Goal: Information Seeking & Learning: Learn about a topic

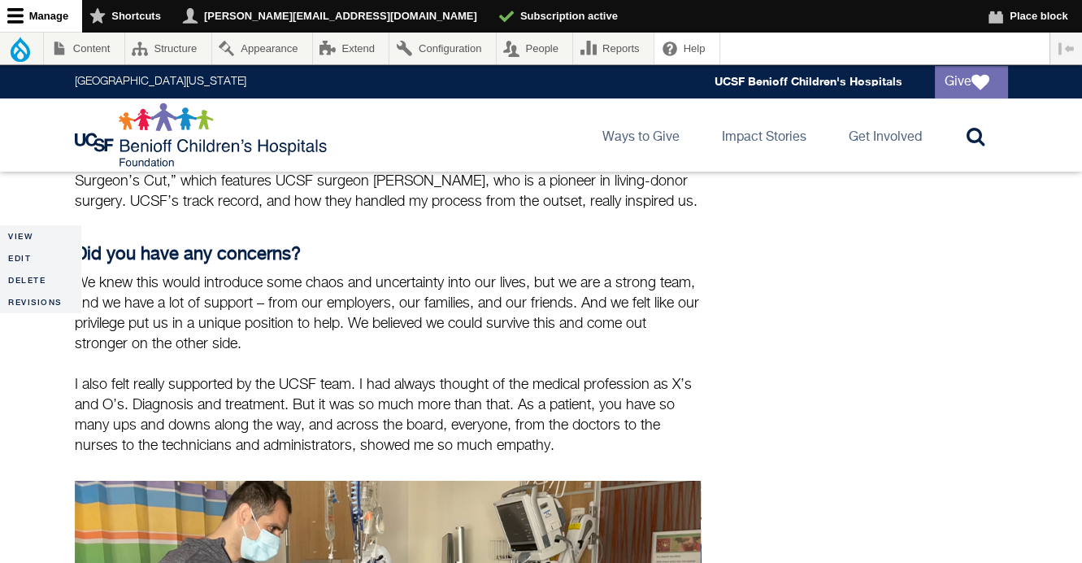
scroll to position [947, 0]
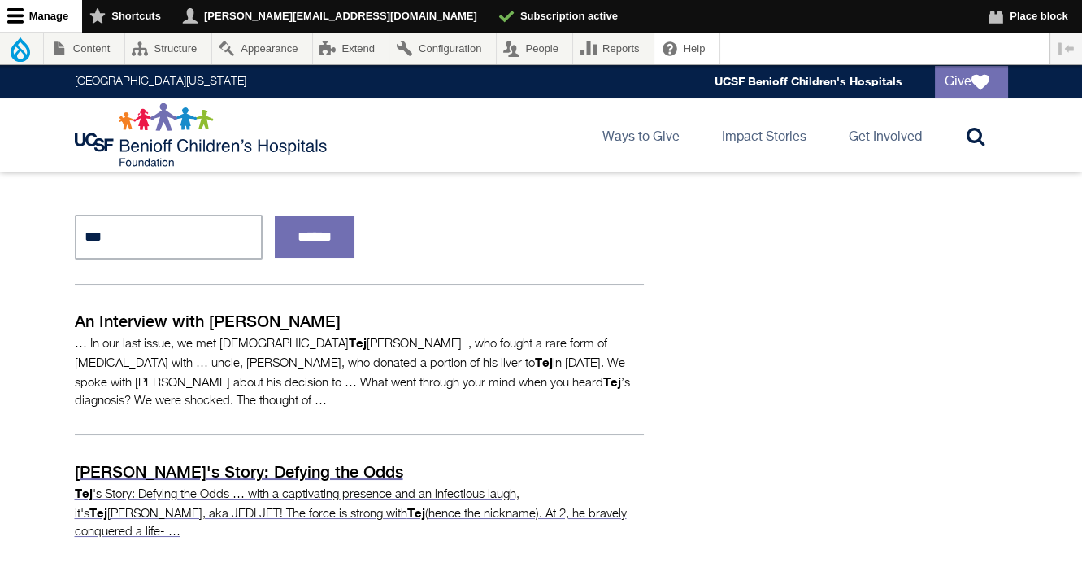
click at [206, 459] on p "[PERSON_NAME]'s Story: Defying the Odds" at bounding box center [359, 471] width 569 height 24
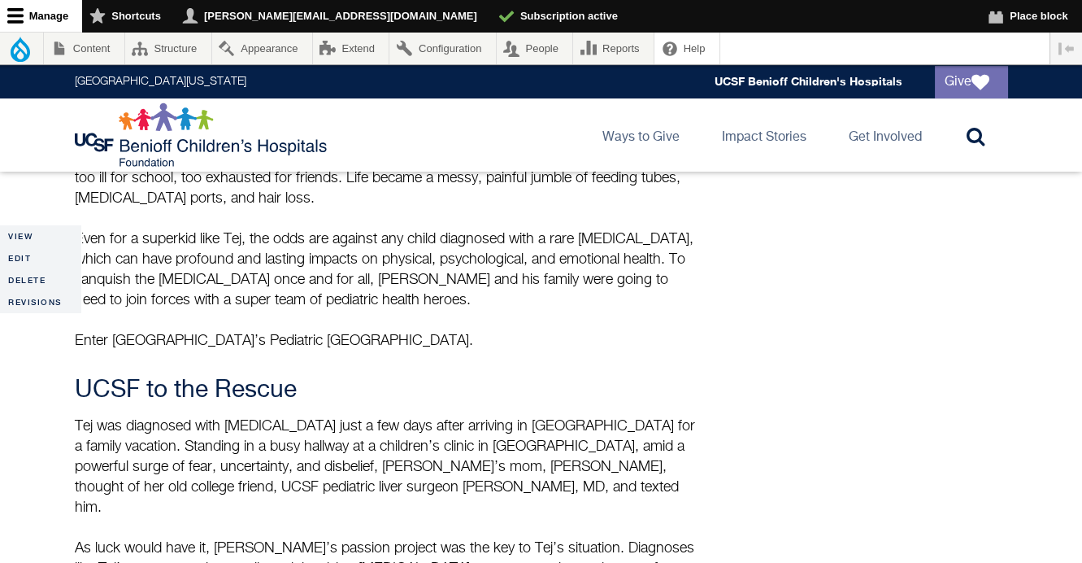
scroll to position [866, 0]
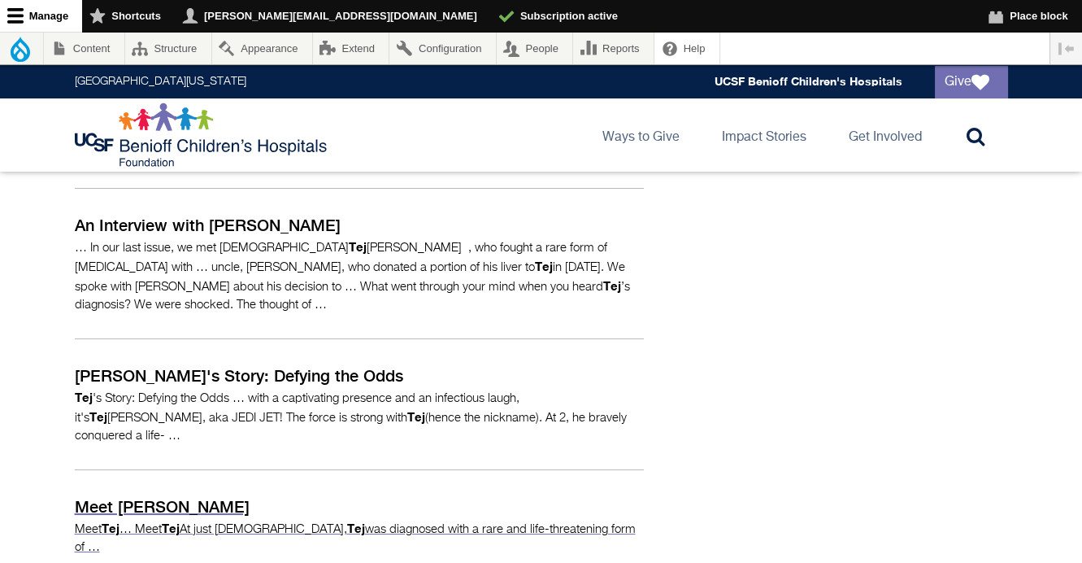
click at [137, 494] on p "Meet Tej" at bounding box center [359, 506] width 569 height 24
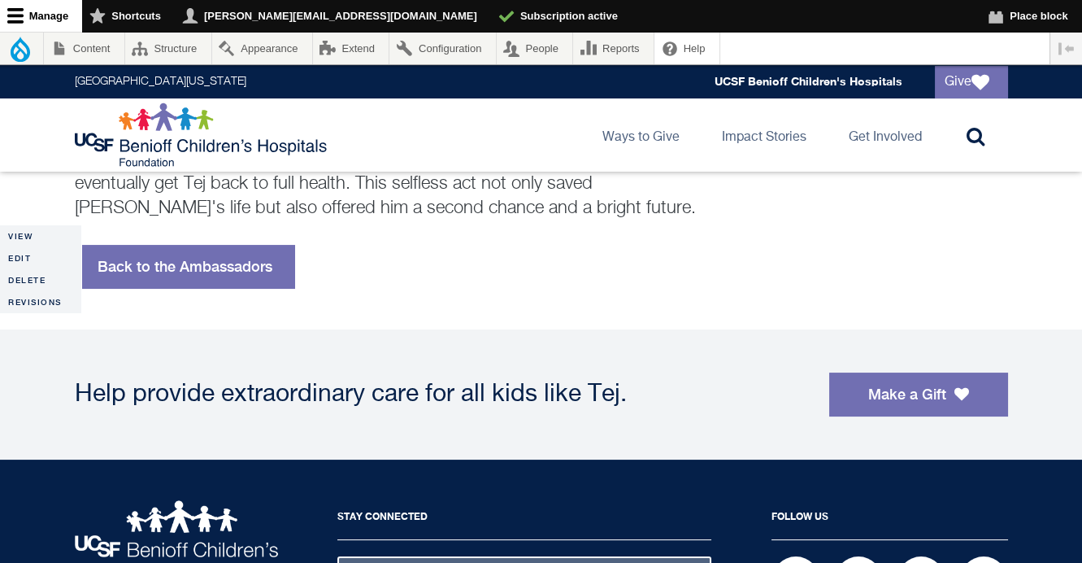
scroll to position [569, 0]
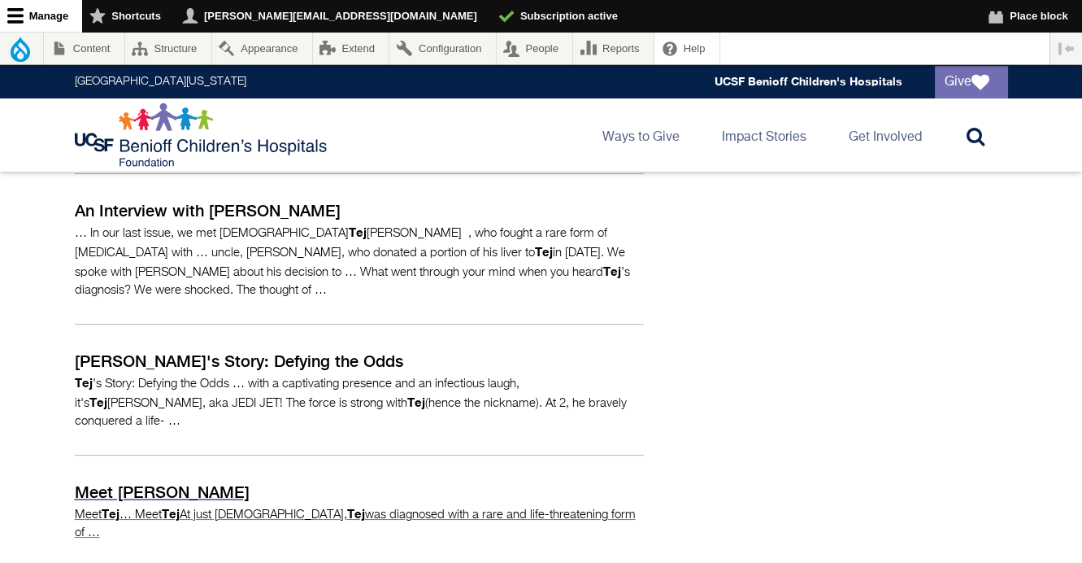
scroll to position [216, 0]
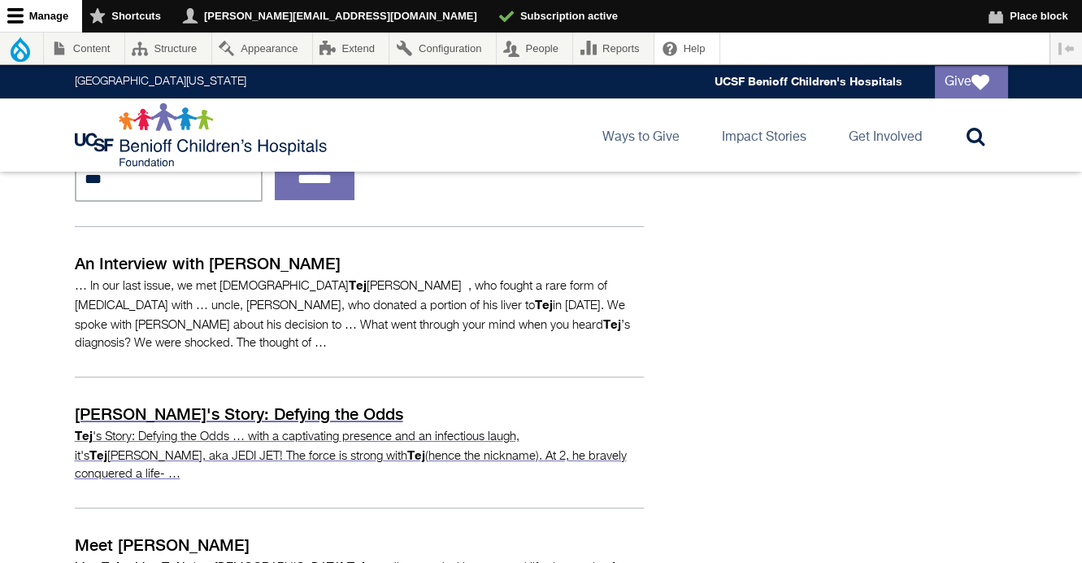
click at [259, 402] on p "Tej's Story: Defying the Odds" at bounding box center [359, 414] width 569 height 24
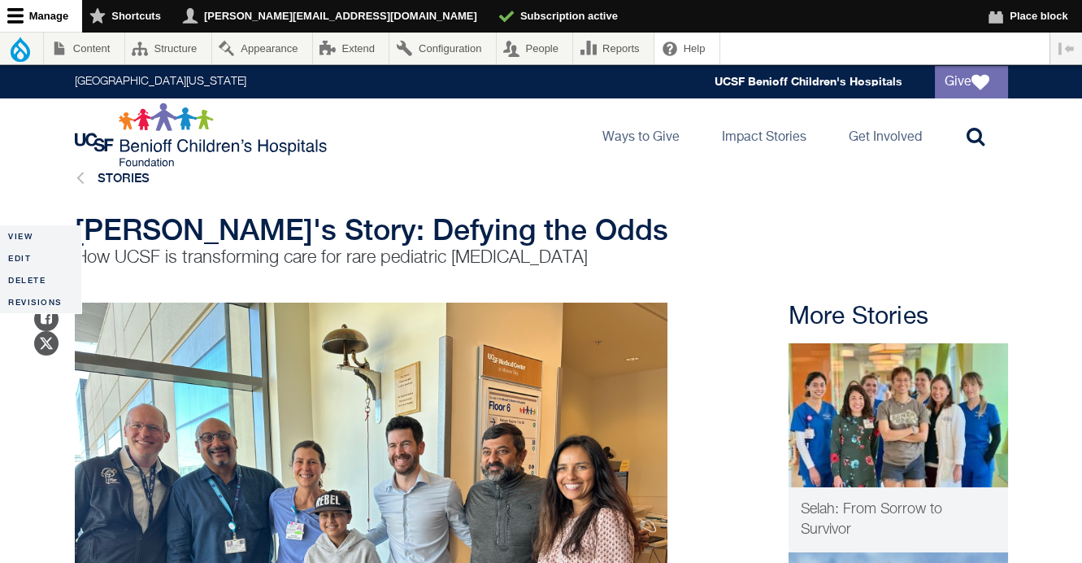
scroll to position [24, 0]
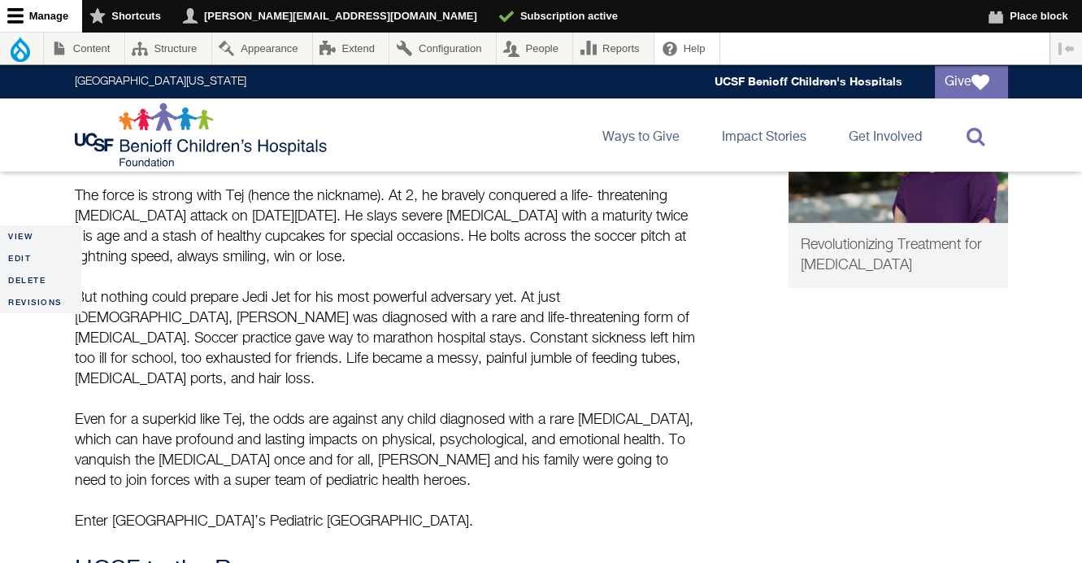
click at [965, 137] on link "Toggle search" at bounding box center [971, 134] width 73 height 73
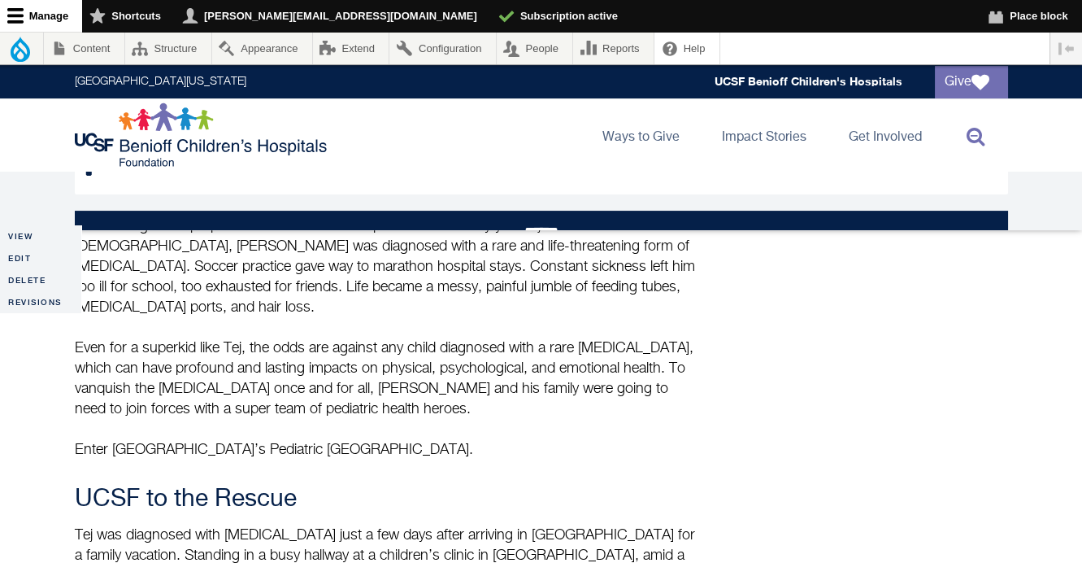
scroll to position [0, 0]
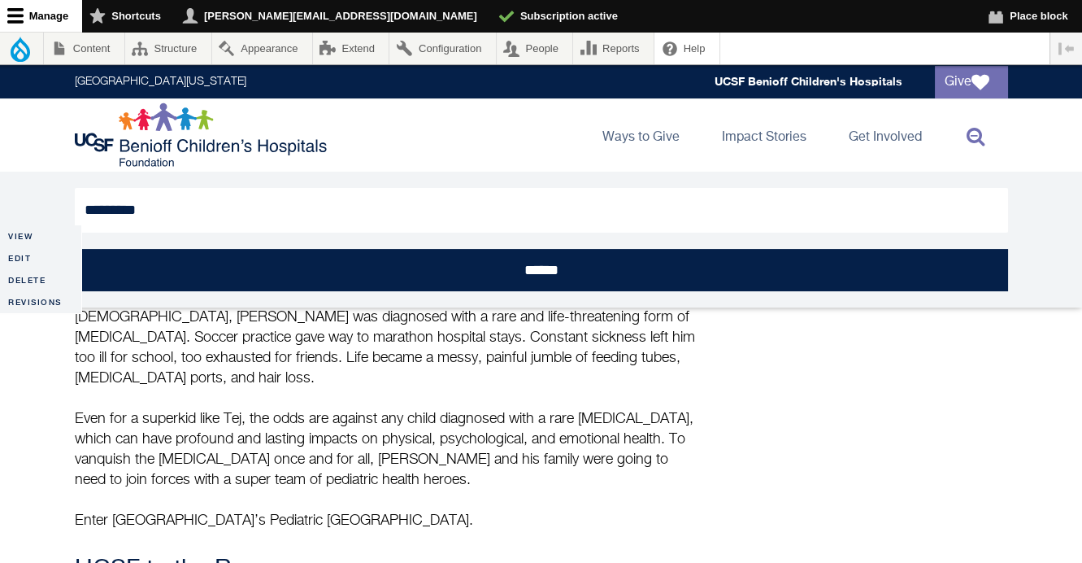
type input "*********"
click at [75, 249] on input "******" at bounding box center [542, 270] width 934 height 42
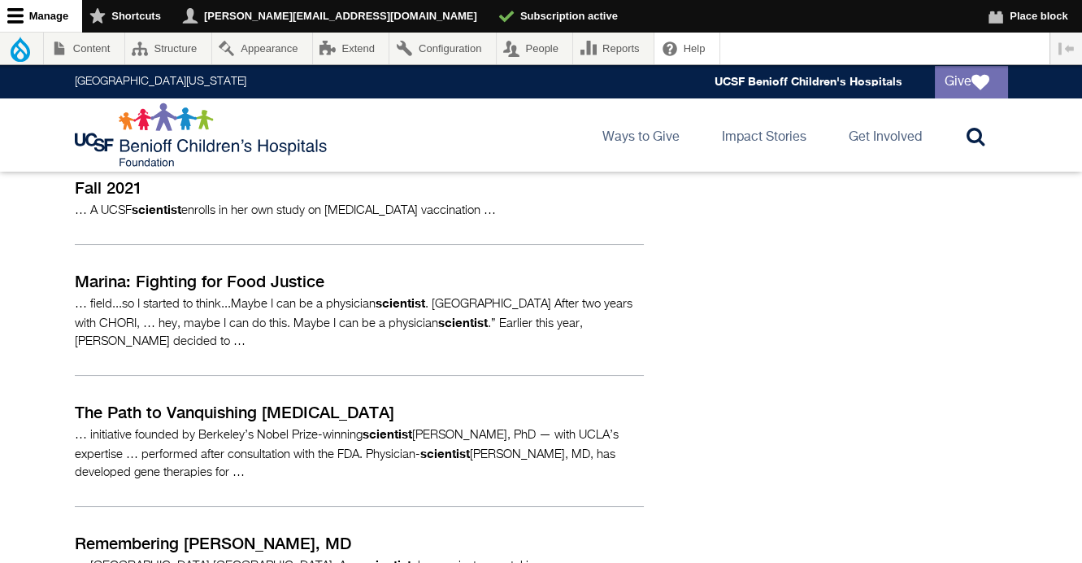
scroll to position [277, 0]
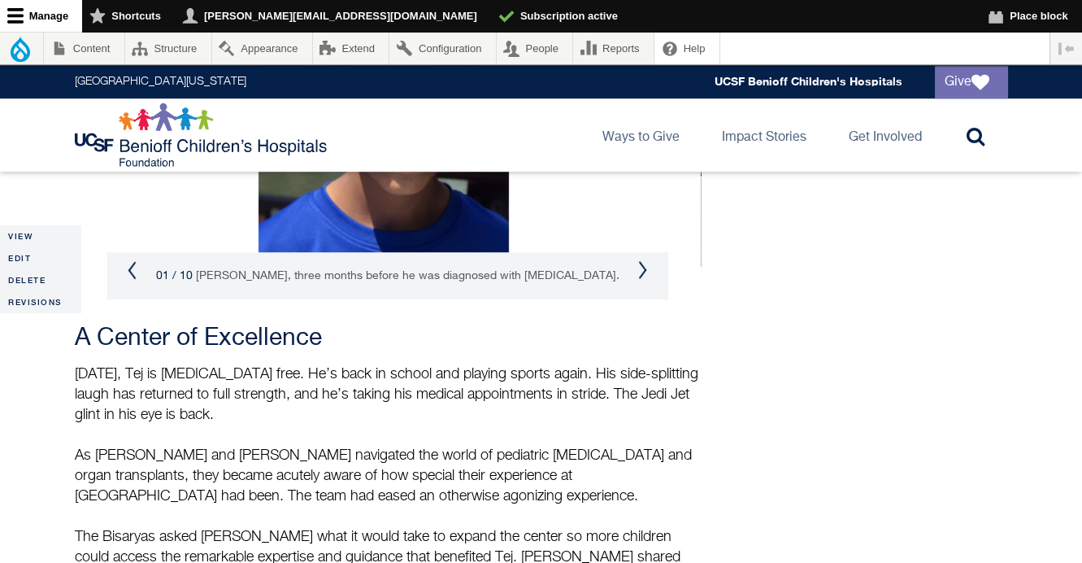
scroll to position [2336, 0]
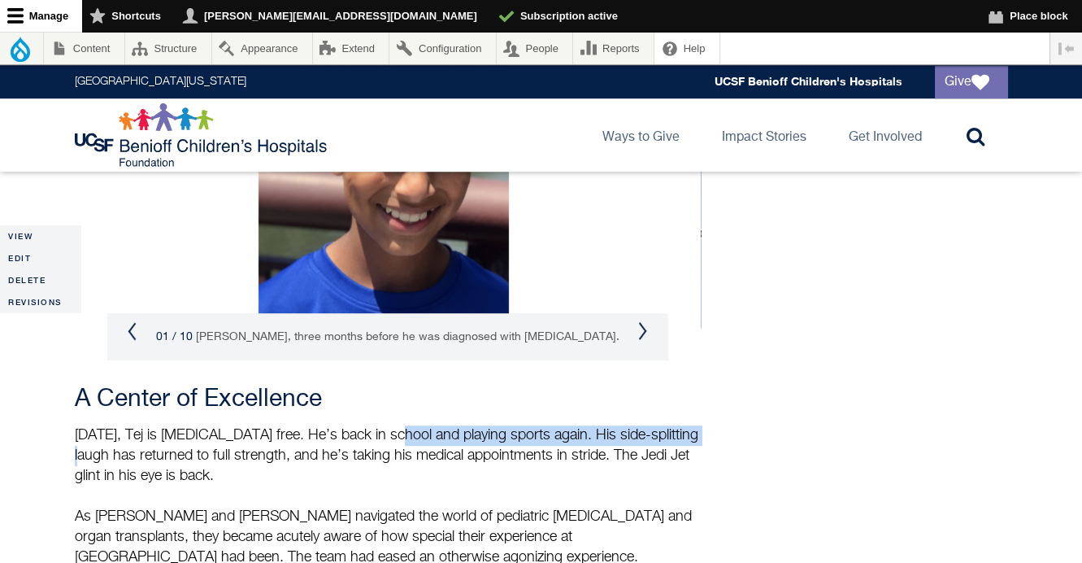
drag, startPoint x: 74, startPoint y: 368, endPoint x: 394, endPoint y: 342, distance: 320.7
click at [394, 425] on p "Today, Tej is cancer free. He’s back in school and playing sports again. His si…" at bounding box center [388, 496] width 626 height 142
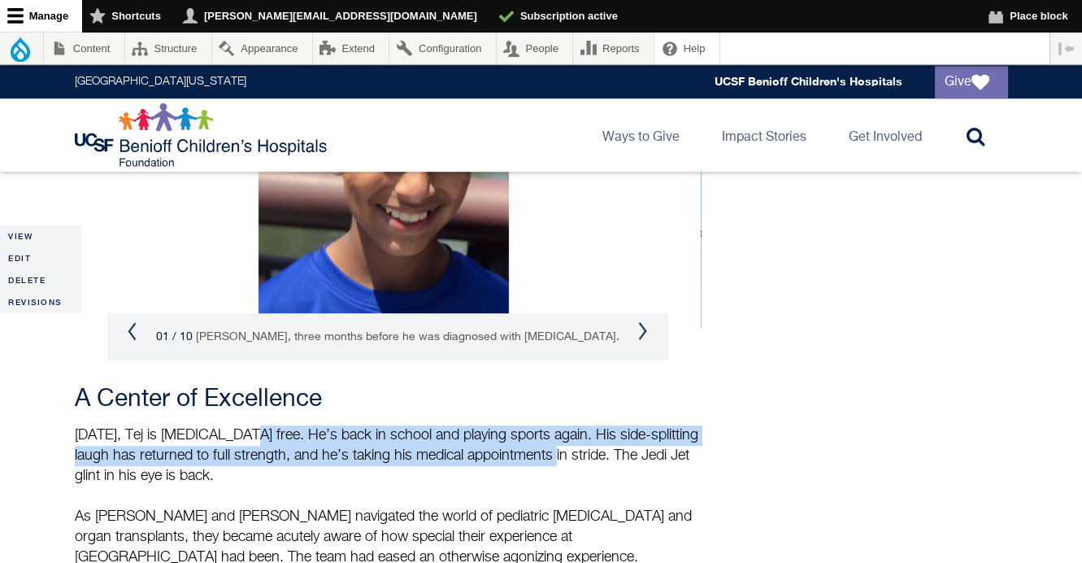
drag, startPoint x: 236, startPoint y: 344, endPoint x: 546, endPoint y: 364, distance: 310.5
click at [546, 425] on p "Today, Tej is cancer free. He’s back in school and playing sports again. His si…" at bounding box center [388, 496] width 626 height 142
copy p "He’s back in school and playing sports again. His side-splitting laugh has retu…"
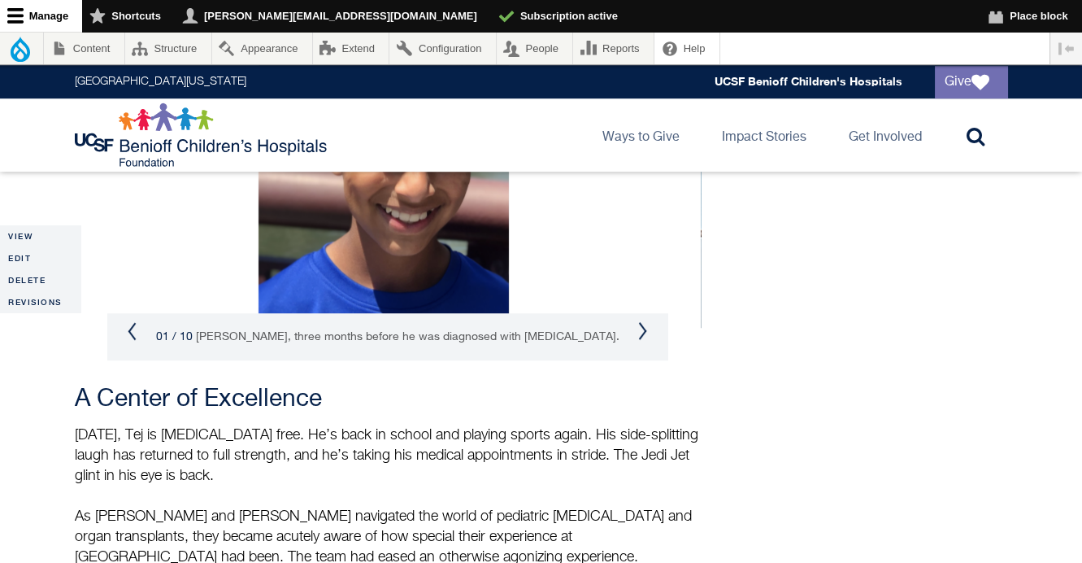
click at [329, 429] on p "Today, Tej is cancer free. He’s back in school and playing sports again. His si…" at bounding box center [388, 496] width 626 height 142
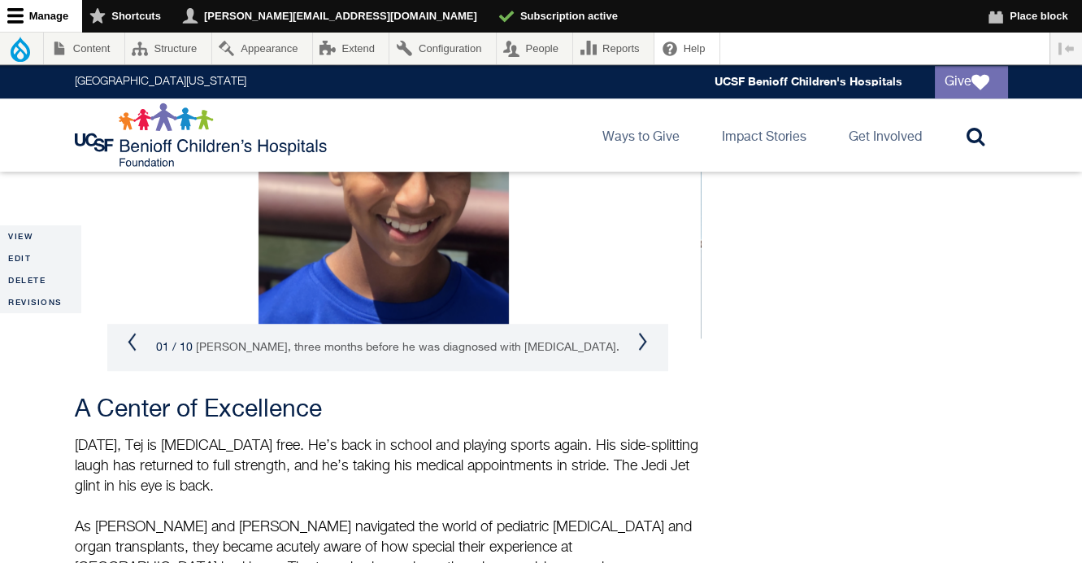
scroll to position [2328, 0]
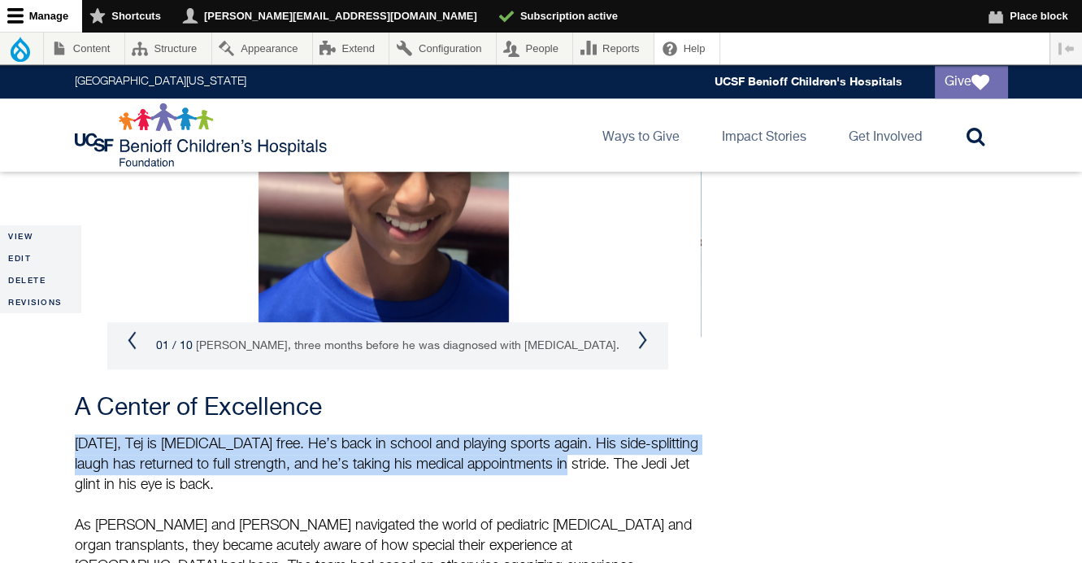
drag, startPoint x: 74, startPoint y: 353, endPoint x: 551, endPoint y: 377, distance: 477.2
click at [551, 434] on p "Today, Tej is cancer free. He’s back in school and playing sports again. His si…" at bounding box center [388, 505] width 626 height 142
copy p "Today, Tej is cancer free. He’s back in school and playing sports again. His si…"
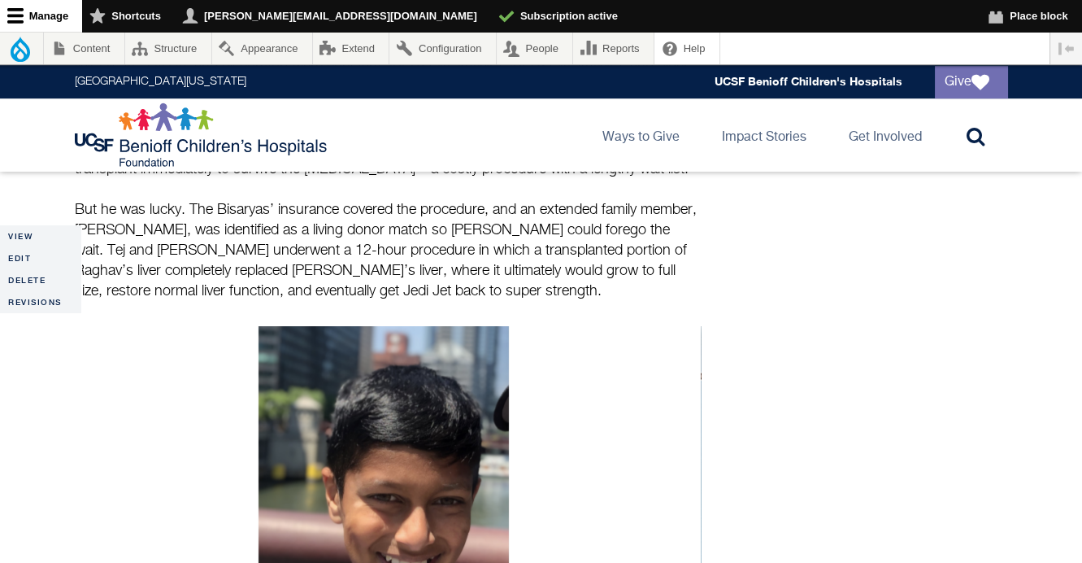
scroll to position [2107, 0]
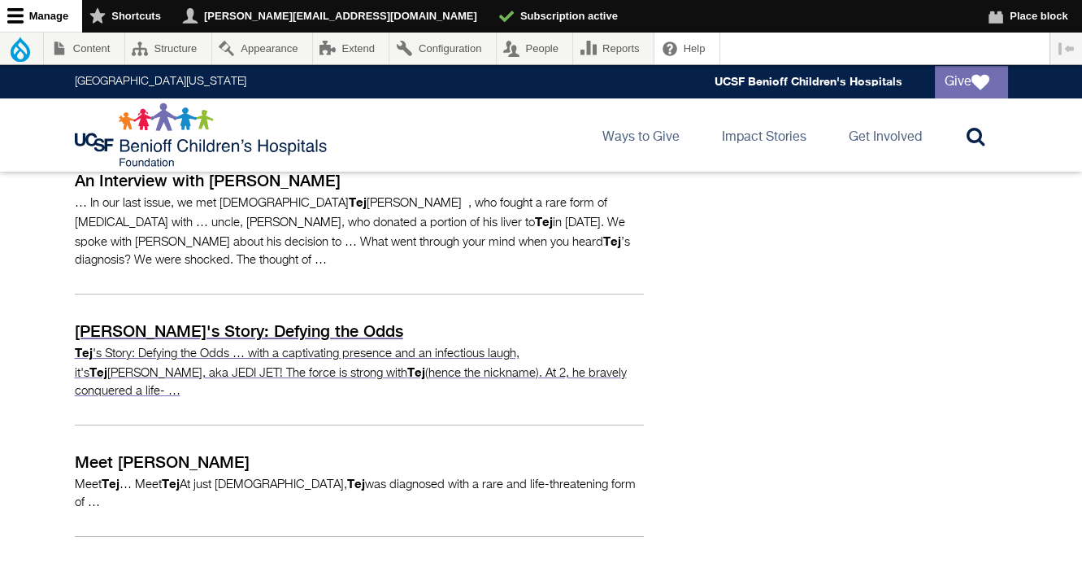
scroll to position [307, 0]
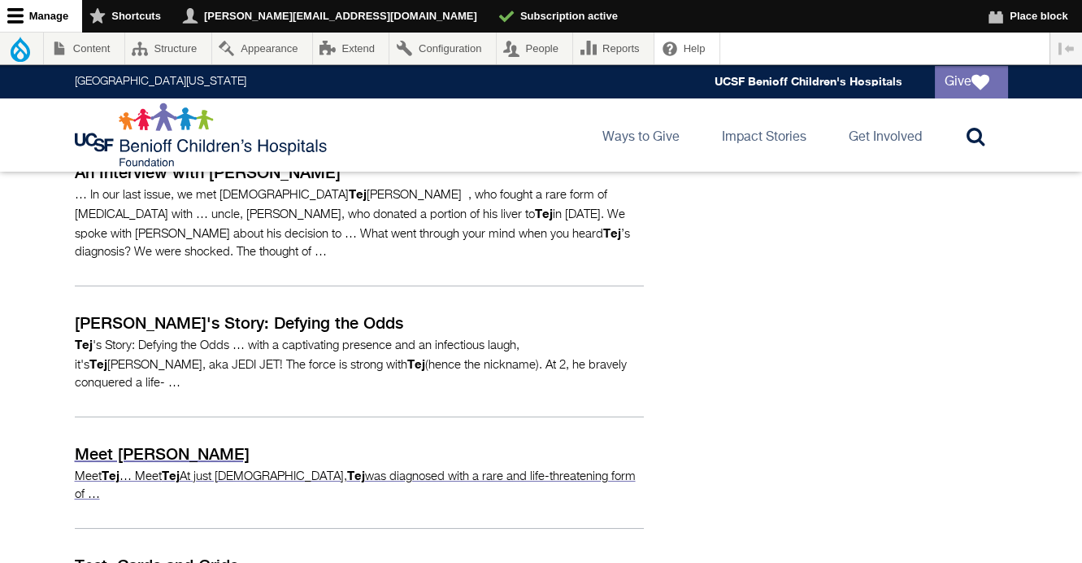
click at [97, 442] on p "Meet [PERSON_NAME]" at bounding box center [359, 454] width 569 height 24
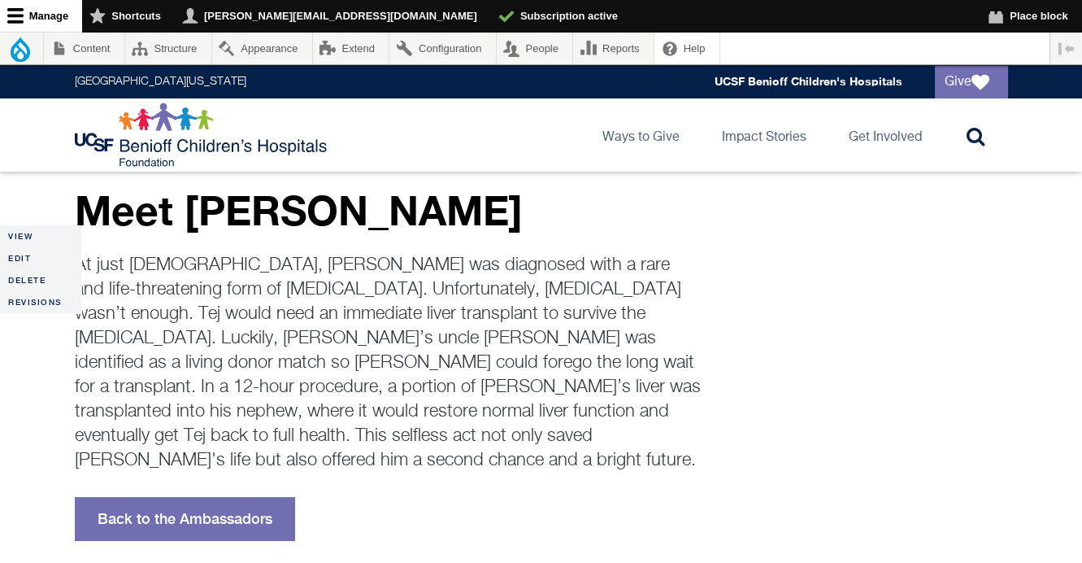
scroll to position [100, 0]
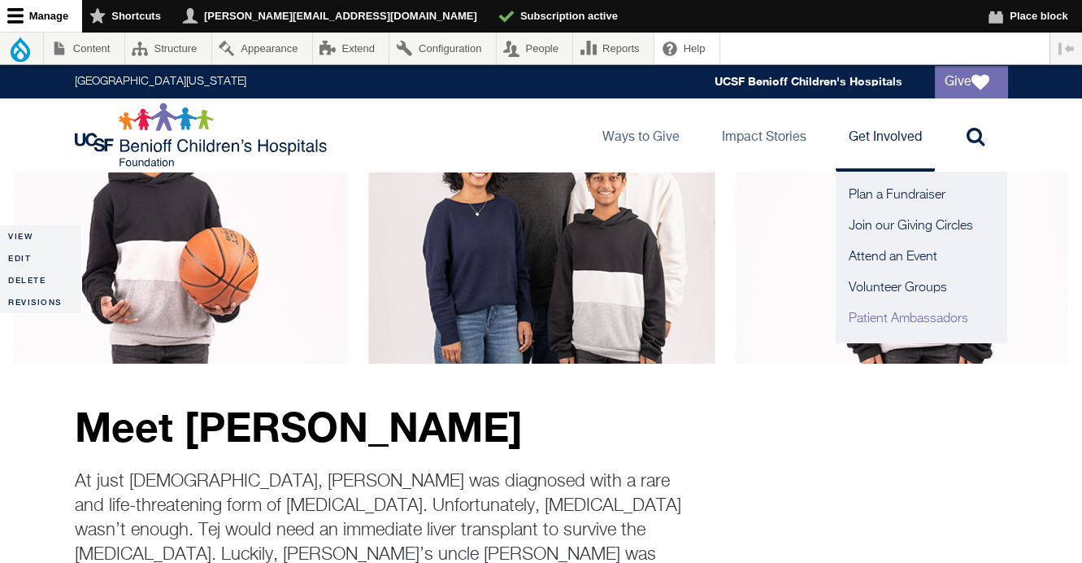
click at [882, 317] on link "Patient Ambassadors" at bounding box center [921, 318] width 171 height 31
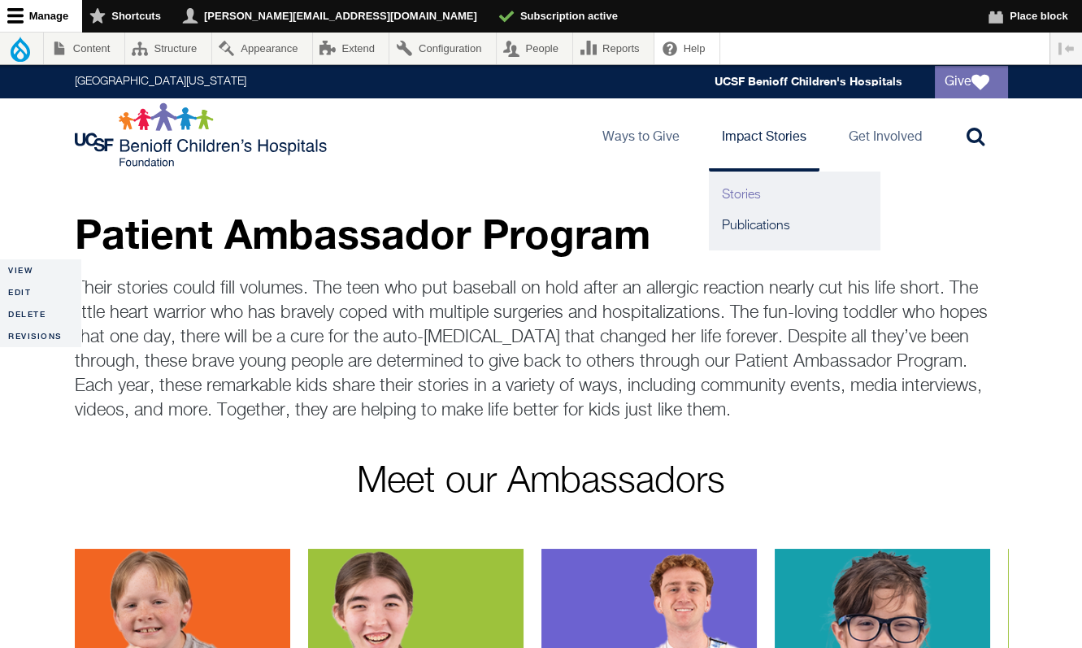
click at [743, 190] on link "Stories" at bounding box center [794, 195] width 171 height 31
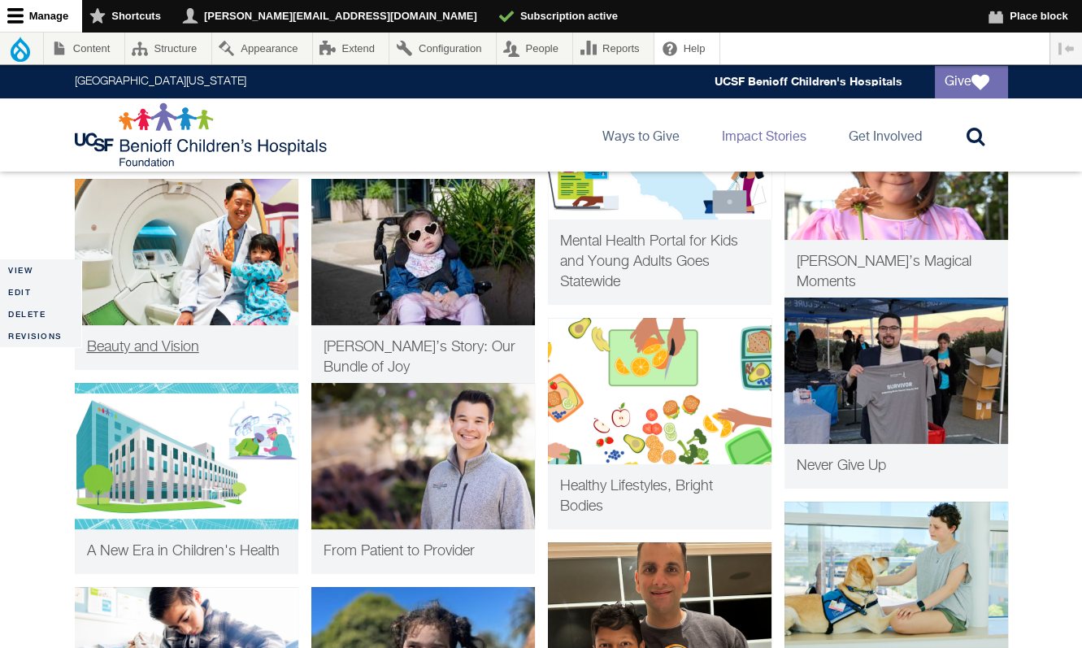
scroll to position [695, 0]
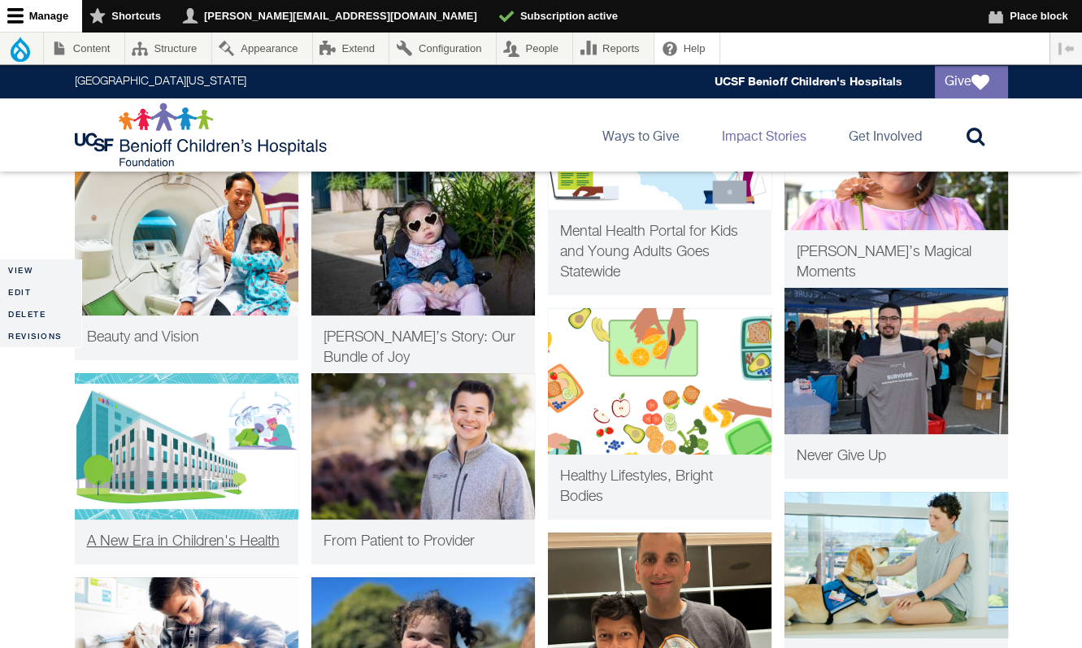
click at [192, 547] on span "A New Era in Children's Health" at bounding box center [183, 541] width 193 height 15
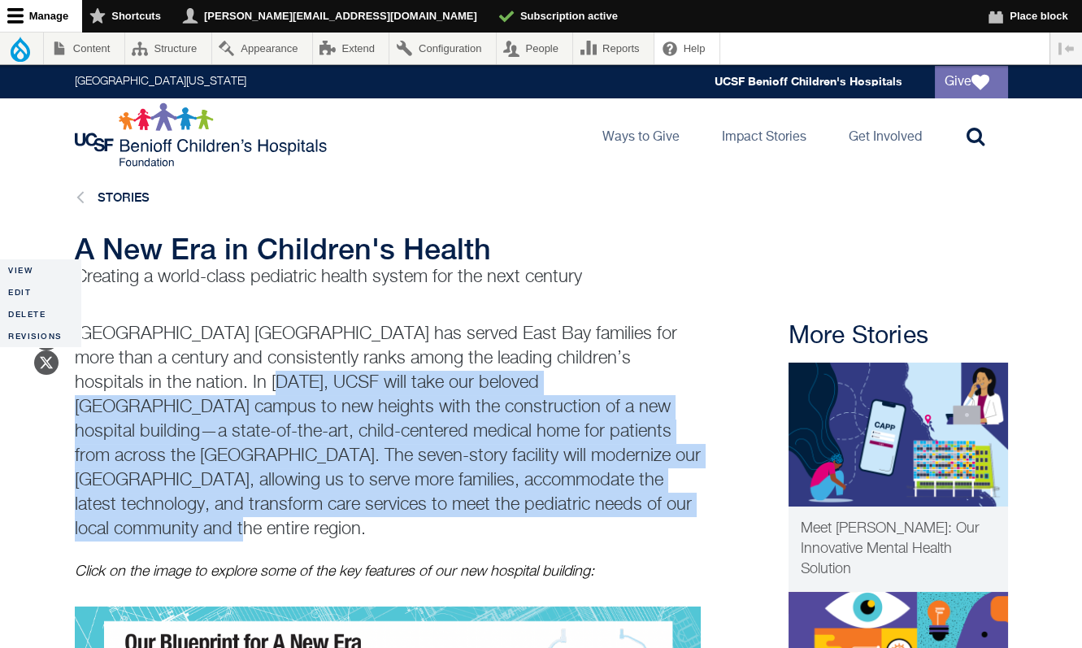
drag, startPoint x: 157, startPoint y: 380, endPoint x: 660, endPoint y: 497, distance: 516.9
click at [660, 497] on p "UCSF Benioff Children’s Hospital Oakland has served East Bay families for more …" at bounding box center [388, 432] width 626 height 220
copy p "In 2031, UCSF will take our beloved Oakland campus to new heights with the cons…"
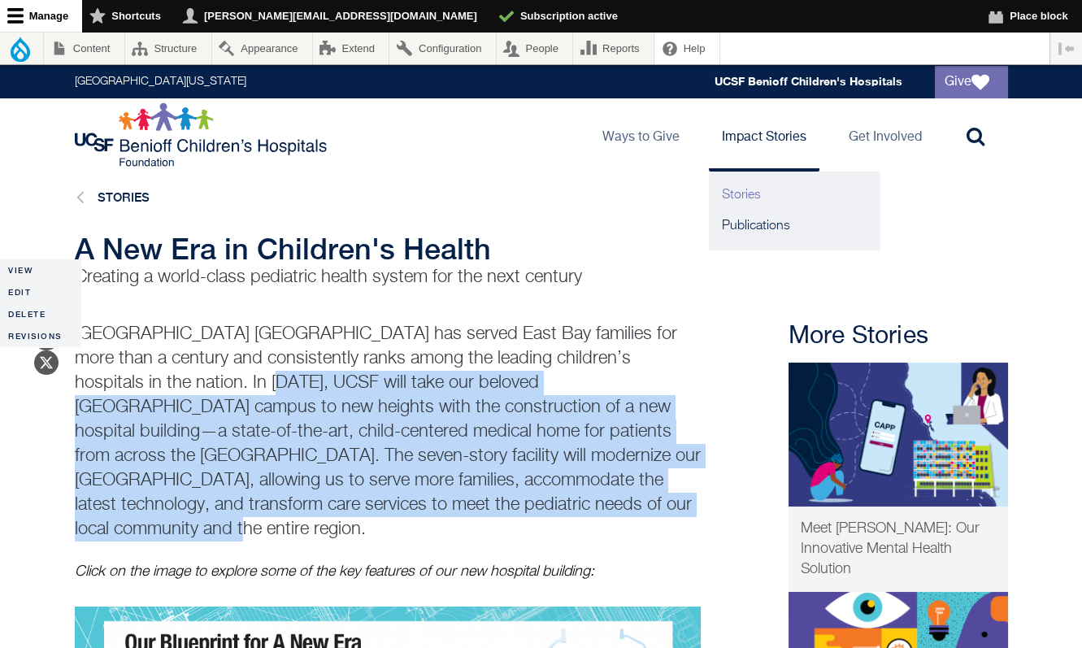
click at [747, 196] on link "Stories" at bounding box center [794, 195] width 171 height 31
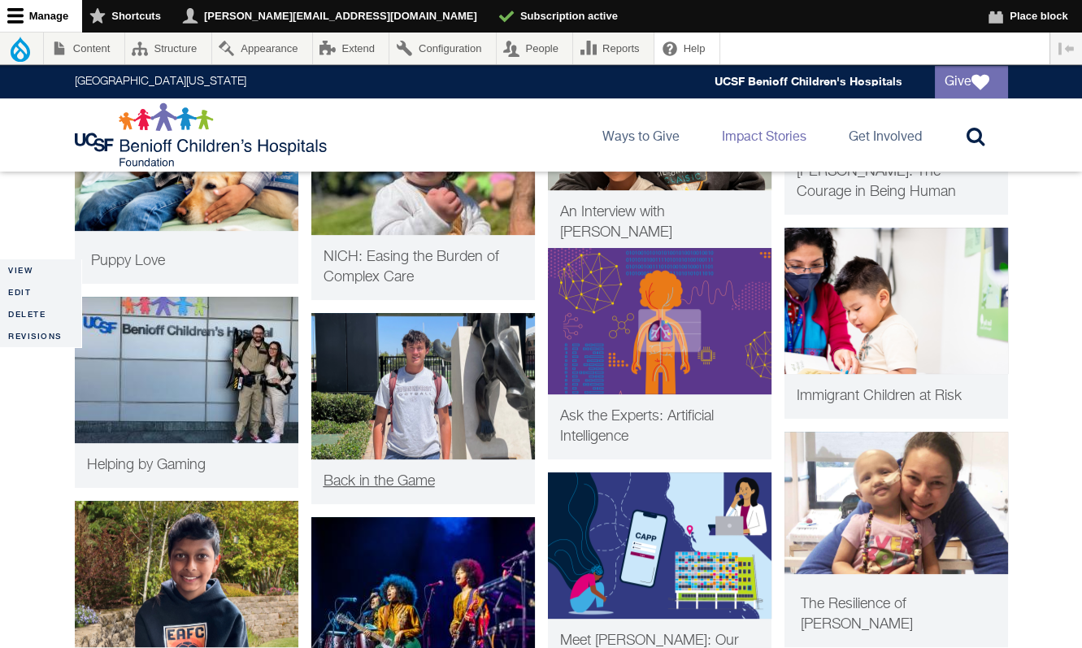
scroll to position [1161, 0]
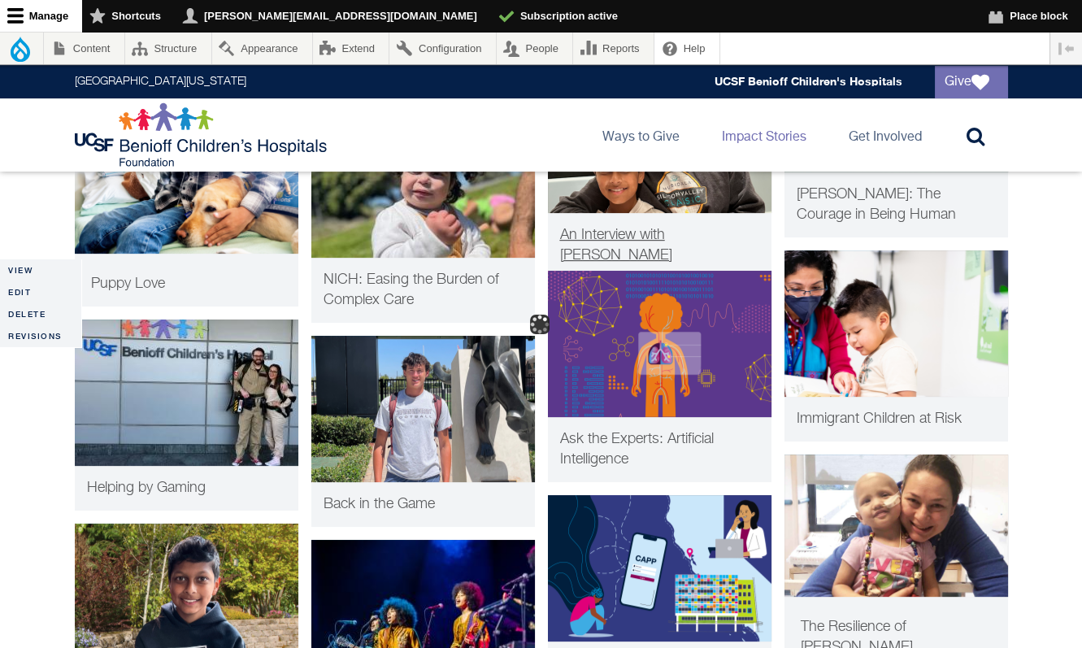
click at [624, 229] on span "An Interview with Raghav Kohli" at bounding box center [616, 245] width 112 height 35
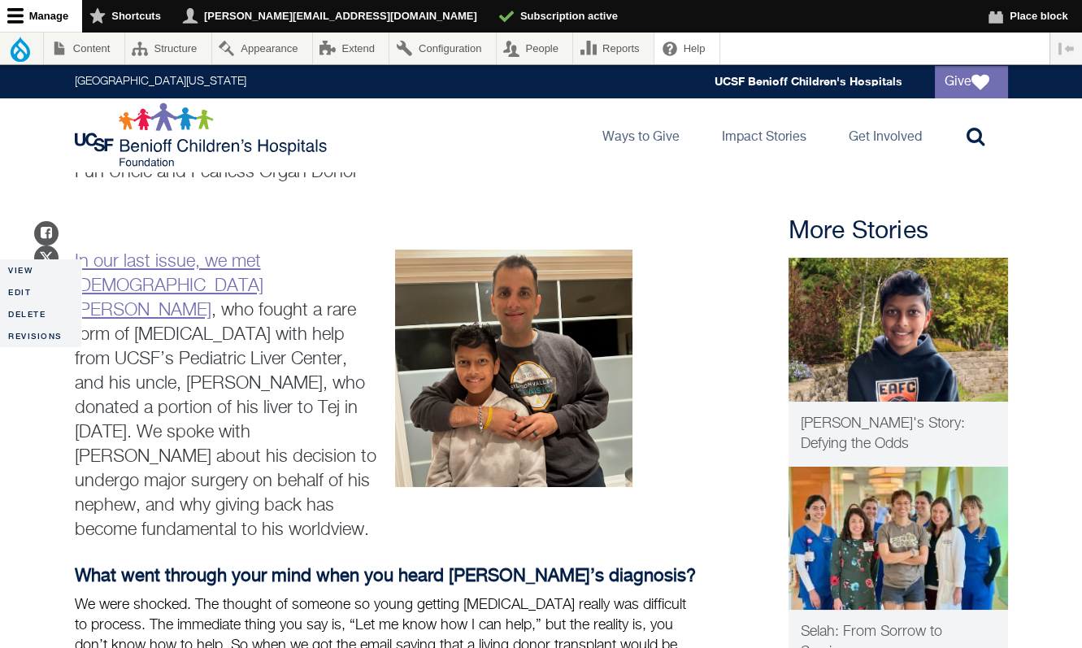
scroll to position [98, 0]
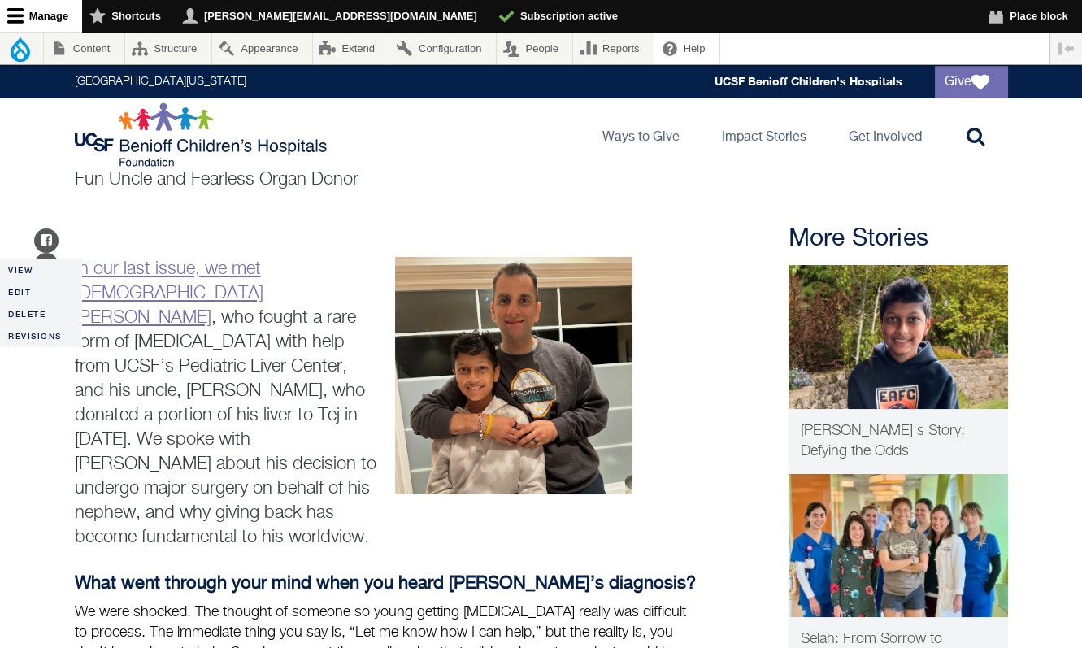
click at [225, 271] on link "In our last issue, we met 11-year-old Tej Bisarya" at bounding box center [169, 293] width 189 height 67
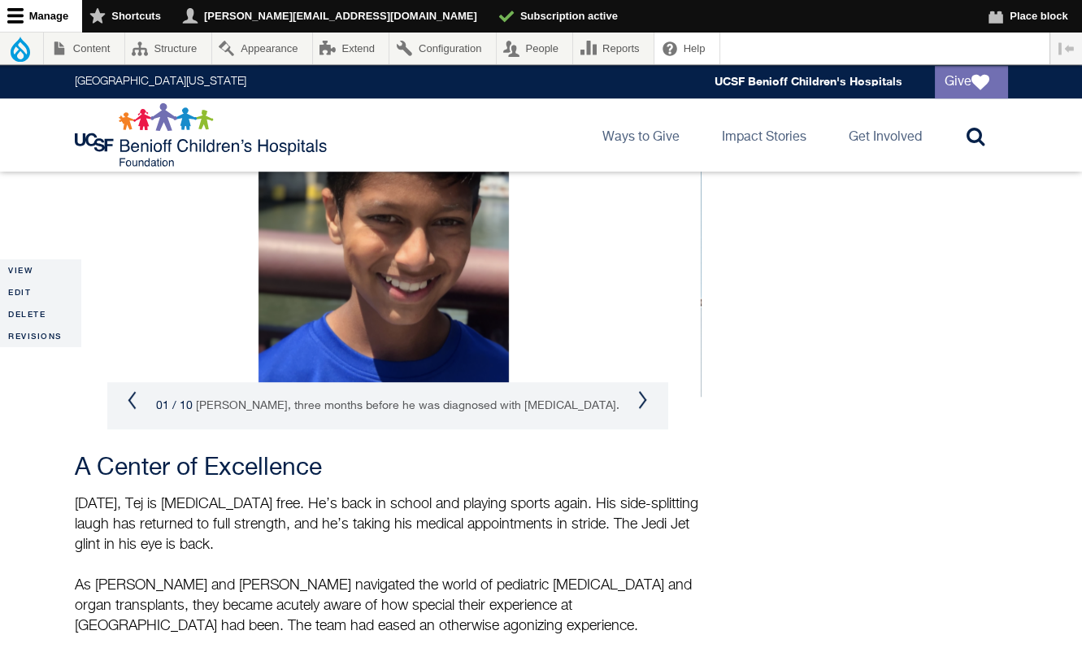
scroll to position [2255, 0]
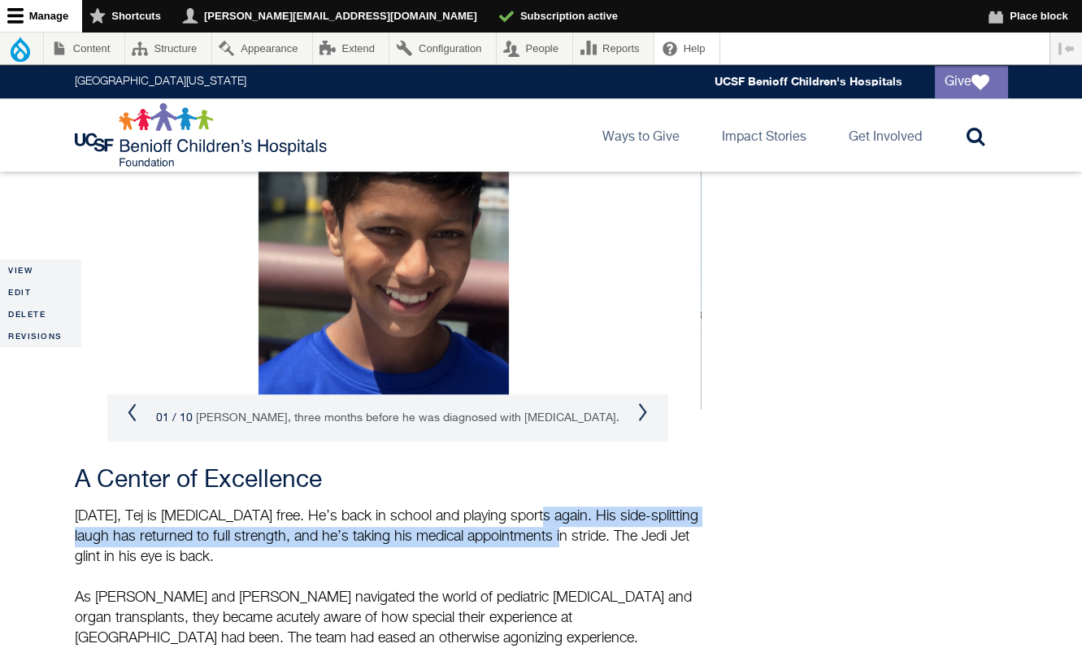
drag, startPoint x: 526, startPoint y: 426, endPoint x: 548, endPoint y: 456, distance: 37.3
click at [548, 507] on p "[DATE], Tej is [MEDICAL_DATA] free. He’s back in school and playing sports agai…" at bounding box center [388, 578] width 626 height 142
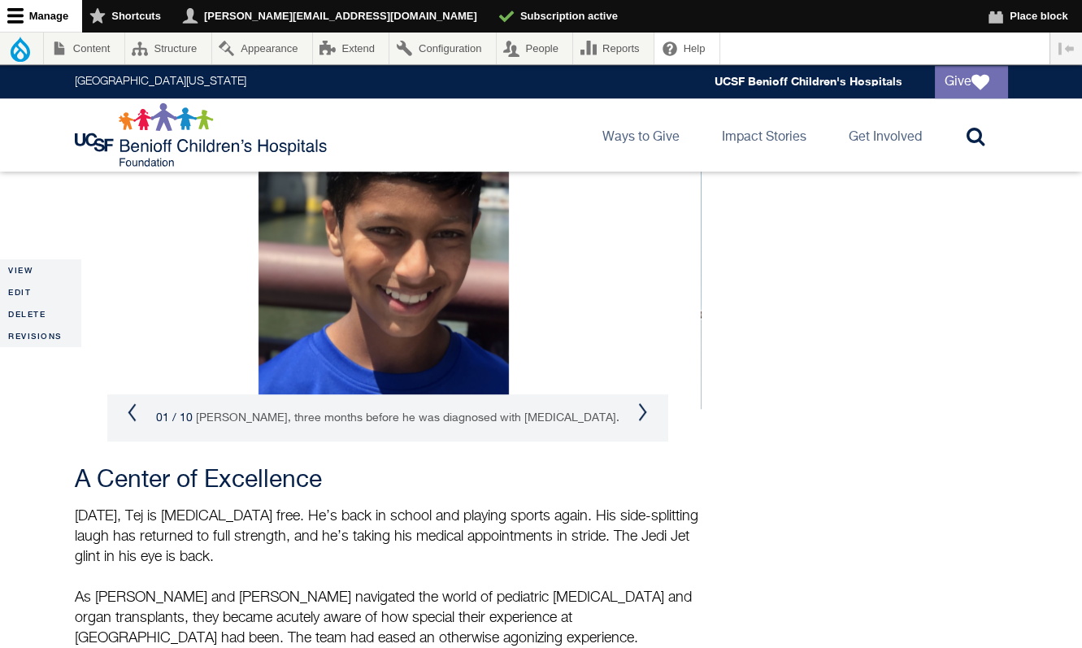
click at [543, 507] on p "[DATE], Tej is [MEDICAL_DATA] free. He’s back in school and playing sports agai…" at bounding box center [388, 578] width 626 height 142
drag, startPoint x: 237, startPoint y: 430, endPoint x: 525, endPoint y: 433, distance: 287.1
click at [525, 507] on p "[DATE], Tej is [MEDICAL_DATA] free. He’s back in school and playing sports agai…" at bounding box center [388, 578] width 626 height 142
copy p "He’s back in school and playing sports again."
